Goal: Transaction & Acquisition: Purchase product/service

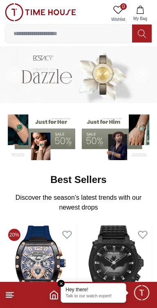
click at [11, 292] on line at bounding box center [9, 292] width 7 height 0
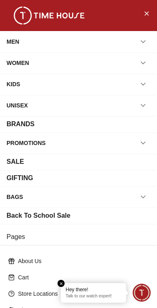
click at [10, 63] on div "WOMEN" at bounding box center [18, 63] width 22 height 15
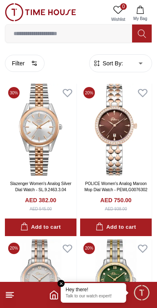
click at [102, 64] on span "Sort By:" at bounding box center [112, 63] width 22 height 8
click at [118, 65] on span "Sort By:" at bounding box center [112, 63] width 22 height 8
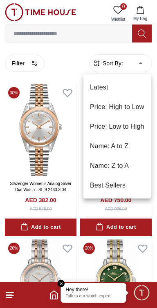
click at [130, 124] on li "Price: Low to High" at bounding box center [116, 127] width 67 height 20
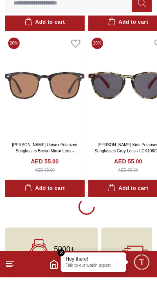
scroll to position [1510, 0]
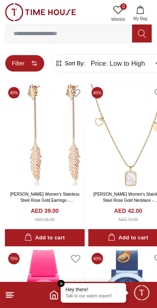
click at [22, 61] on button "Filter" at bounding box center [25, 63] width 40 height 17
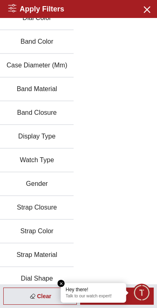
scroll to position [136, 0]
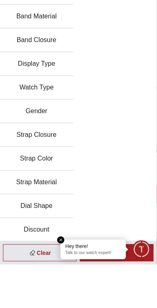
click at [61, 203] on button "Strap Color" at bounding box center [36, 202] width 73 height 24
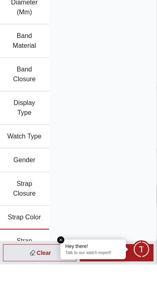
click at [40, 273] on button "Strap Material" at bounding box center [24, 289] width 49 height 33
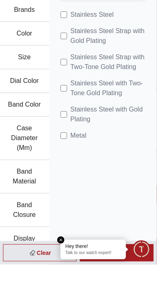
click at [65, 287] on em "Close tooltip" at bounding box center [61, 283] width 7 height 7
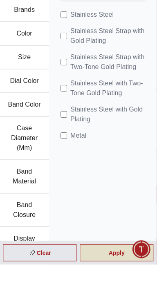
click at [113, 305] on div "Apply" at bounding box center [116, 295] width 73 height 17
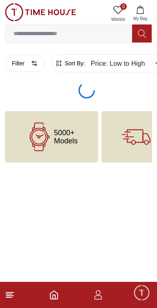
type input "******"
